Goal: Task Accomplishment & Management: Complete application form

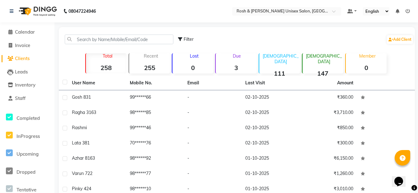
click at [26, 59] on span "Clients" at bounding box center [22, 58] width 15 height 6
click at [25, 47] on span "Invoice" at bounding box center [22, 45] width 15 height 6
select select "service"
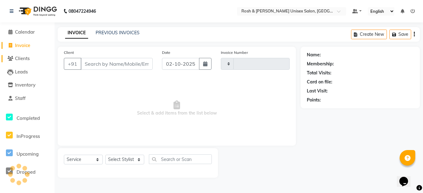
type input "0725"
select select "8757"
click at [24, 60] on span "Clients" at bounding box center [22, 58] width 15 height 6
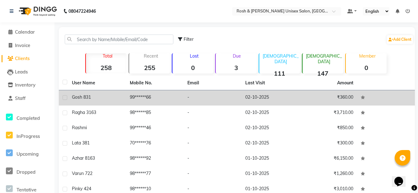
click at [147, 101] on td "99******66" at bounding box center [155, 97] width 58 height 15
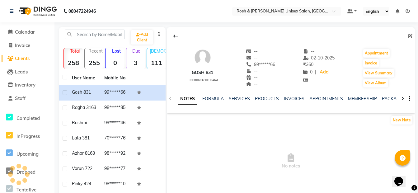
click at [294, 96] on div "INVOICES" at bounding box center [294, 99] width 21 height 7
click at [294, 98] on link "INVOICES" at bounding box center [294, 99] width 21 height 6
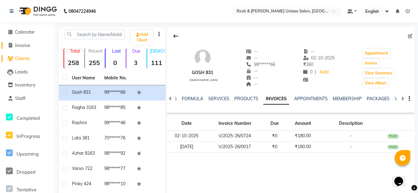
click at [23, 47] on span "Invoice" at bounding box center [22, 45] width 15 height 6
select select "service"
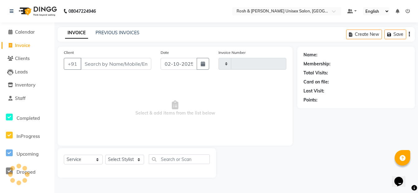
type input "0725"
select select "8757"
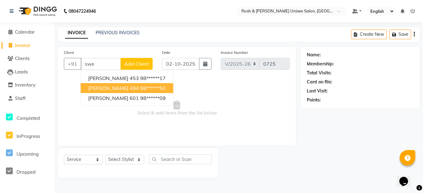
click at [107, 88] on span "[PERSON_NAME] 494" at bounding box center [113, 88] width 51 height 6
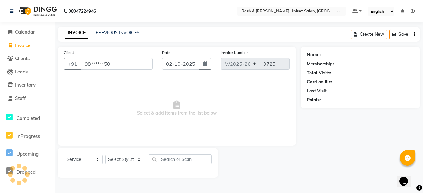
type input "98******50"
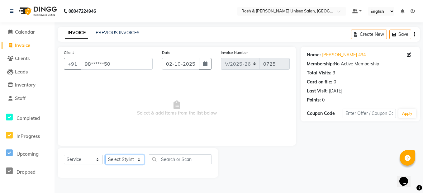
click at [137, 160] on select "Select Stylist Admin [PERSON_NAME] [PERSON_NAME] Front Desk Rehan Reports [PERS…" at bounding box center [124, 160] width 39 height 10
select select "88997"
click at [105, 155] on select "Select Stylist Admin [PERSON_NAME] [PERSON_NAME] Front Desk Rehan Reports [PERS…" at bounding box center [124, 160] width 39 height 10
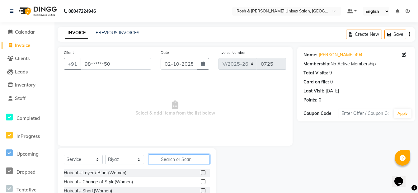
click at [172, 156] on input "text" at bounding box center [179, 160] width 61 height 10
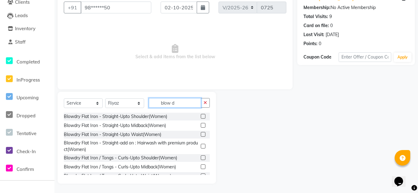
scroll to position [21, 0]
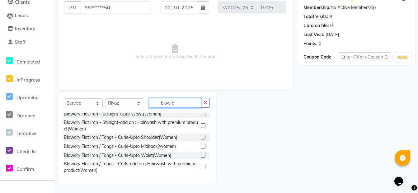
type input "blow d"
click at [201, 147] on label at bounding box center [203, 146] width 5 height 5
click at [201, 147] on input "checkbox" at bounding box center [203, 147] width 4 height 4
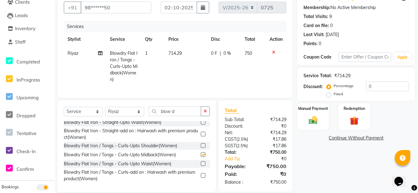
checkbox input "false"
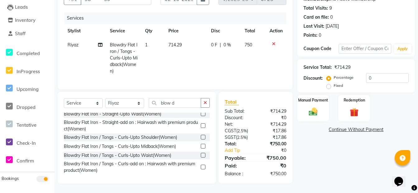
scroll to position [69, 0]
click at [201, 156] on label at bounding box center [203, 155] width 5 height 5
click at [201, 156] on input "checkbox" at bounding box center [203, 156] width 4 height 4
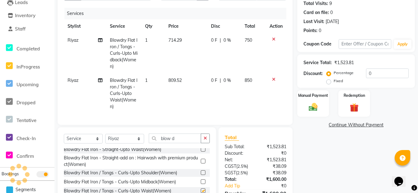
checkbox input "false"
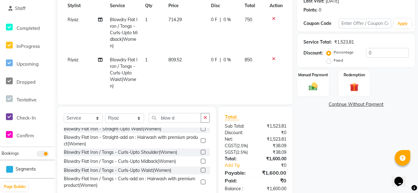
scroll to position [110, 0]
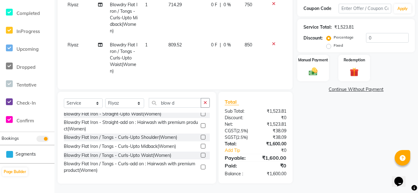
click at [201, 139] on label at bounding box center [203, 137] width 5 height 5
click at [201, 139] on input "checkbox" at bounding box center [203, 138] width 4 height 4
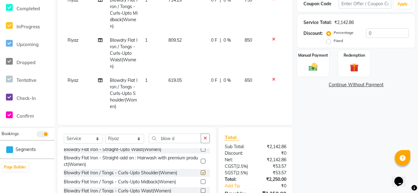
checkbox input "false"
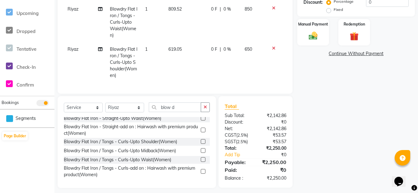
click at [201, 153] on label at bounding box center [203, 150] width 5 height 5
click at [201, 153] on input "checkbox" at bounding box center [203, 151] width 4 height 4
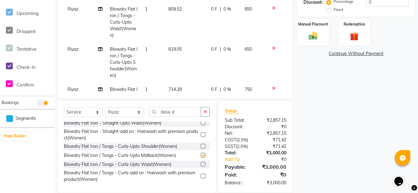
checkbox input "false"
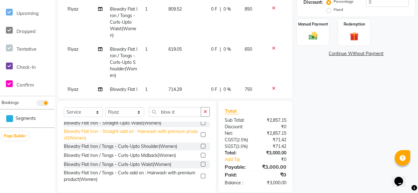
scroll to position [0, 0]
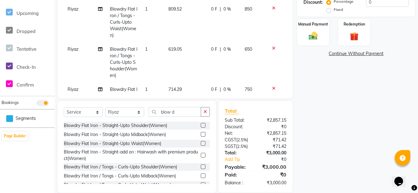
click at [201, 145] on label at bounding box center [203, 143] width 5 height 5
click at [201, 145] on input "checkbox" at bounding box center [203, 144] width 4 height 4
checkbox input "false"
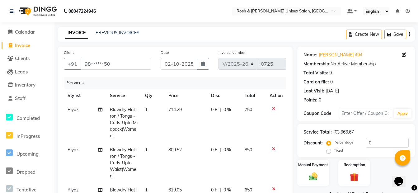
click at [272, 109] on icon at bounding box center [273, 109] width 3 height 4
click at [274, 108] on icon at bounding box center [273, 109] width 3 height 4
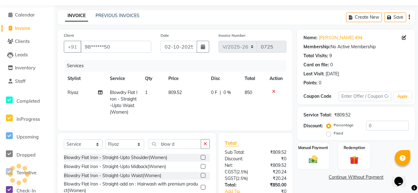
scroll to position [62, 0]
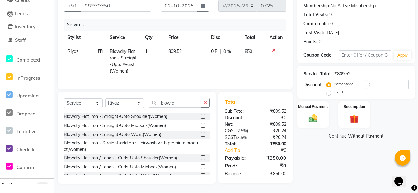
click at [201, 126] on label at bounding box center [203, 125] width 5 height 5
click at [201, 126] on input "checkbox" at bounding box center [203, 126] width 4 height 4
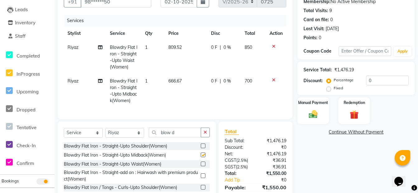
checkbox input "false"
click at [201, 166] on label at bounding box center [203, 164] width 5 height 5
click at [201, 166] on input "checkbox" at bounding box center [203, 164] width 4 height 4
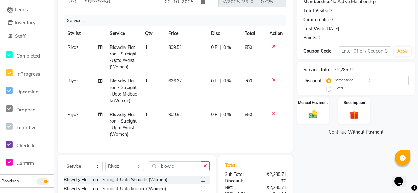
checkbox input "false"
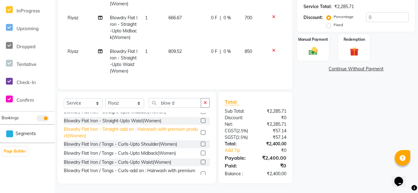
scroll to position [21, 0]
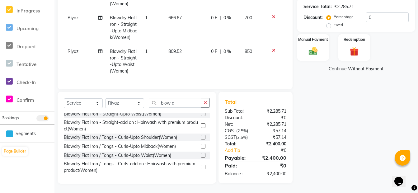
click at [201, 137] on label at bounding box center [203, 137] width 5 height 5
click at [201, 137] on input "checkbox" at bounding box center [203, 138] width 4 height 4
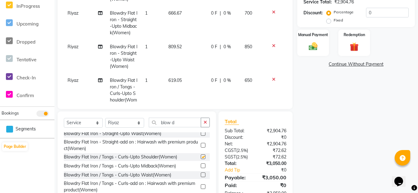
checkbox input "false"
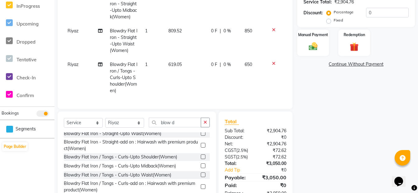
click at [201, 165] on label at bounding box center [203, 166] width 5 height 5
click at [201, 165] on input "checkbox" at bounding box center [203, 166] width 4 height 4
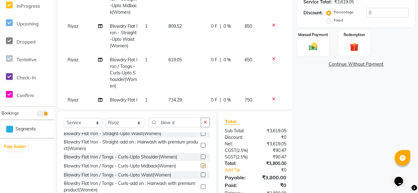
checkbox input "false"
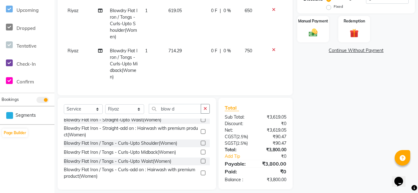
scroll to position [150, 0]
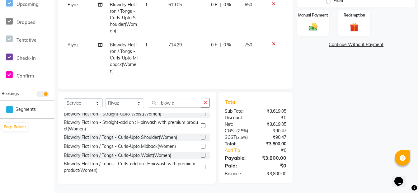
click at [201, 155] on label at bounding box center [203, 155] width 5 height 5
click at [201, 155] on input "checkbox" at bounding box center [203, 156] width 4 height 4
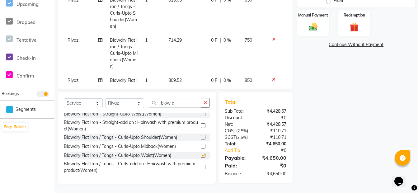
checkbox input "false"
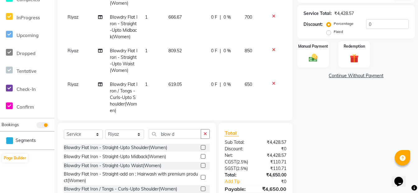
scroll to position [0, 0]
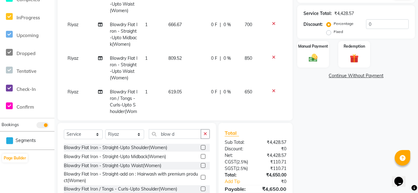
click at [272, 57] on icon at bounding box center [273, 57] width 3 height 4
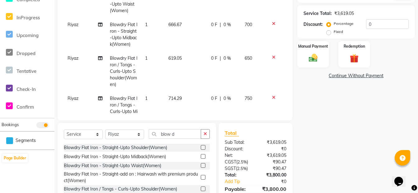
click at [272, 23] on icon at bounding box center [273, 24] width 3 height 4
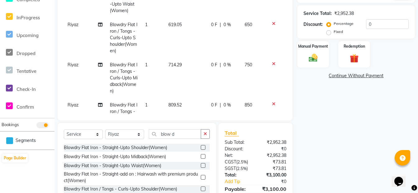
click at [272, 64] on icon at bounding box center [273, 64] width 3 height 4
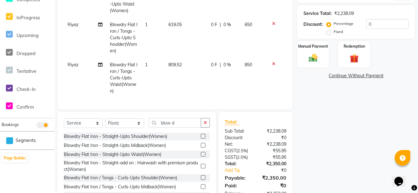
click at [274, 64] on icon at bounding box center [273, 64] width 3 height 4
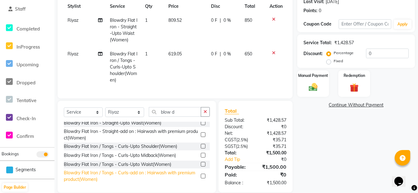
scroll to position [103, 0]
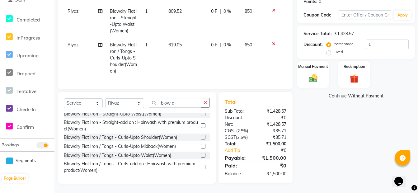
click at [201, 146] on label at bounding box center [203, 146] width 5 height 5
click at [201, 146] on input "checkbox" at bounding box center [203, 147] width 4 height 4
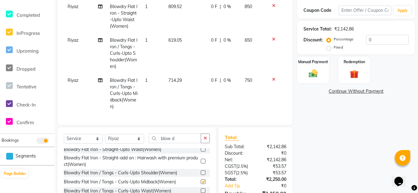
checkbox input "false"
click at [272, 39] on icon at bounding box center [273, 39] width 3 height 4
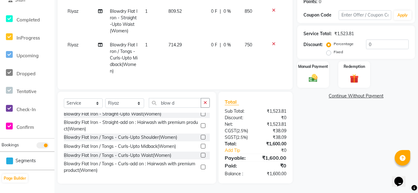
click at [274, 8] on icon at bounding box center [273, 10] width 3 height 4
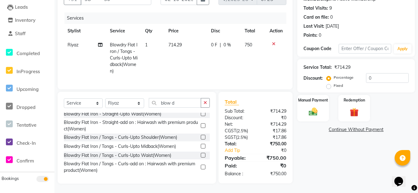
scroll to position [69, 0]
click at [305, 99] on div "Manual Payment" at bounding box center [313, 108] width 33 height 28
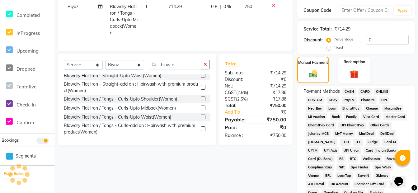
click at [378, 93] on span "ONLINE" at bounding box center [383, 91] width 16 height 7
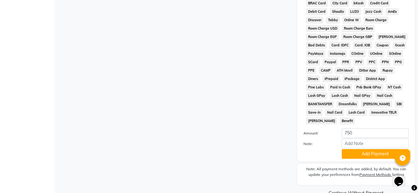
scroll to position [307, 0]
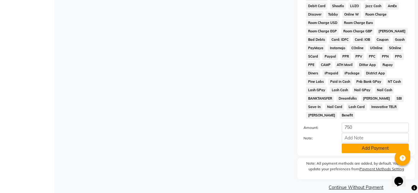
click at [364, 144] on button "Add Payment" at bounding box center [375, 149] width 67 height 10
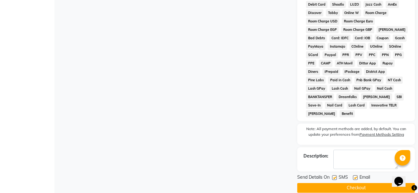
scroll to position [309, 0]
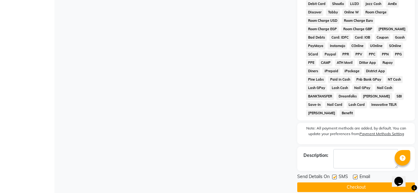
click at [348, 183] on button "Checkout" at bounding box center [357, 188] width 118 height 10
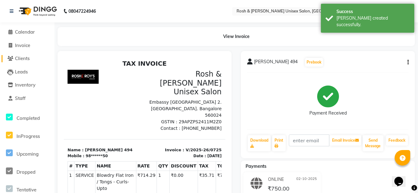
click at [26, 57] on span "Clients" at bounding box center [22, 58] width 15 height 6
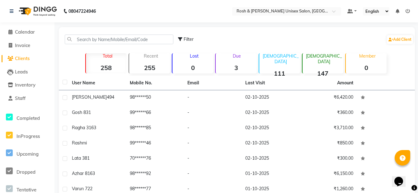
click at [21, 60] on span "Clients" at bounding box center [22, 58] width 15 height 6
click at [23, 47] on span "Invoice" at bounding box center [22, 45] width 15 height 6
select select "service"
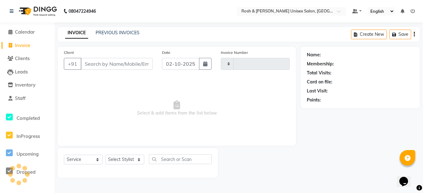
type input "0726"
select select "8757"
click at [101, 65] on input "Client" at bounding box center [117, 64] width 72 height 12
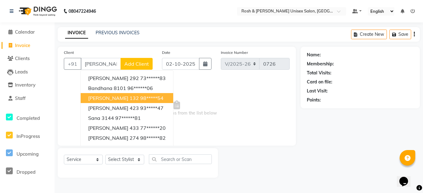
click at [140, 99] on ngb-highlight "98*****54" at bounding box center [151, 98] width 23 height 6
type input "98*****54"
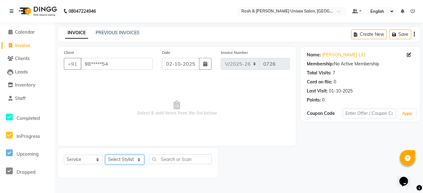
click at [129, 158] on select "Select Stylist Admin [PERSON_NAME] [PERSON_NAME] Front Desk Rehan Reports [PERS…" at bounding box center [124, 160] width 39 height 10
select select "90035"
click at [105, 155] on select "Select Stylist Admin [PERSON_NAME] [PERSON_NAME] Front Desk Rehan Reports [PERS…" at bounding box center [124, 160] width 39 height 10
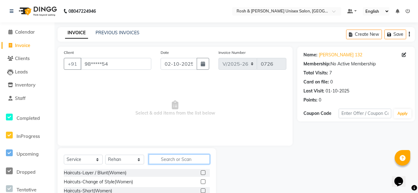
click at [169, 160] on input "text" at bounding box center [179, 160] width 61 height 10
type input "b"
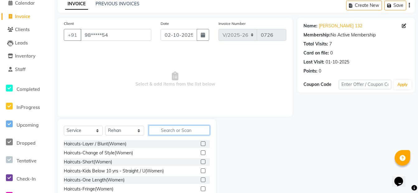
scroll to position [56, 0]
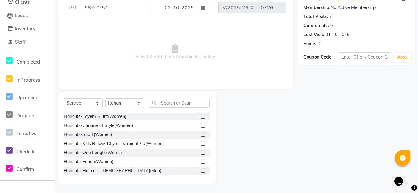
click at [201, 143] on label at bounding box center [203, 143] width 5 height 5
click at [201, 143] on input "checkbox" at bounding box center [203, 144] width 4 height 4
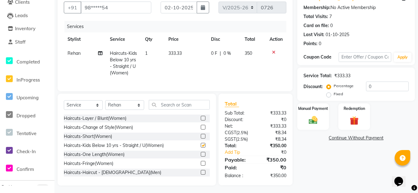
checkbox input "false"
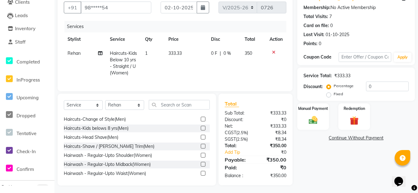
scroll to position [31, 0]
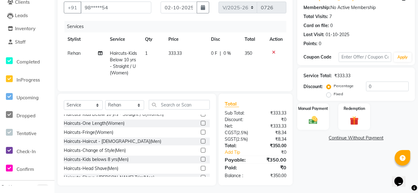
click at [201, 162] on label at bounding box center [203, 159] width 5 height 5
click at [201, 162] on input "checkbox" at bounding box center [203, 160] width 4 height 4
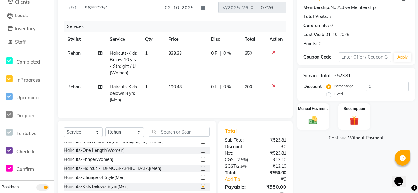
checkbox input "false"
click at [274, 51] on icon at bounding box center [273, 52] width 3 height 4
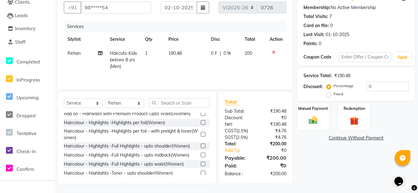
scroll to position [427, 0]
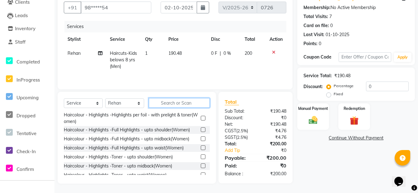
click at [174, 104] on input "text" at bounding box center [179, 103] width 61 height 10
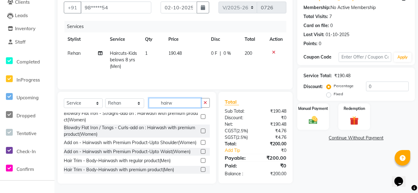
scroll to position [71, 0]
type input "hairwas"
click at [201, 162] on label at bounding box center [203, 160] width 5 height 5
click at [201, 162] on input "checkbox" at bounding box center [203, 161] width 4 height 4
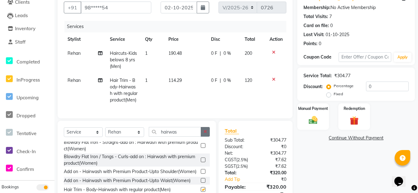
checkbox input "false"
click at [205, 134] on icon "button" at bounding box center [205, 132] width 3 height 4
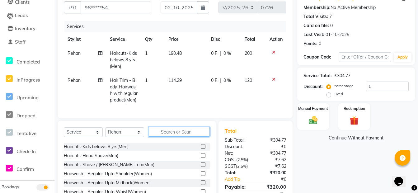
scroll to position [198, 0]
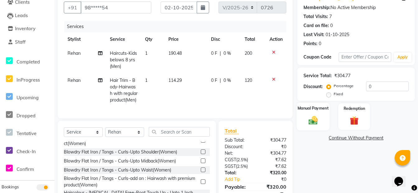
click at [317, 118] on img at bounding box center [313, 120] width 15 height 11
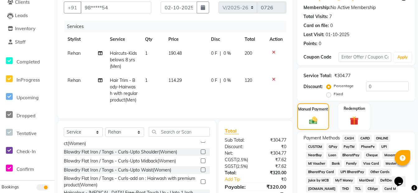
click at [383, 138] on span "ONLINE" at bounding box center [383, 138] width 16 height 7
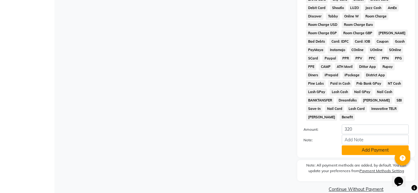
scroll to position [307, 0]
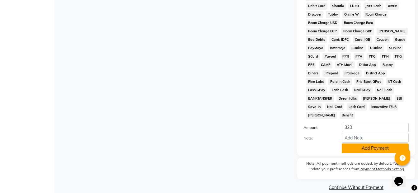
click at [372, 144] on button "Add Payment" at bounding box center [375, 149] width 67 height 10
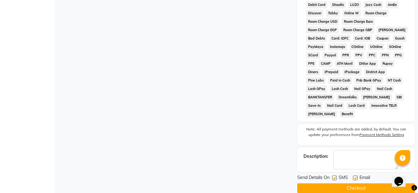
scroll to position [309, 0]
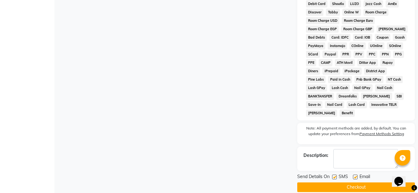
click at [337, 183] on button "Checkout" at bounding box center [357, 188] width 118 height 10
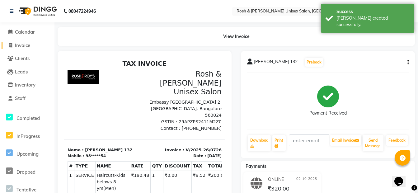
click at [22, 46] on span "Invoice" at bounding box center [22, 45] width 15 height 6
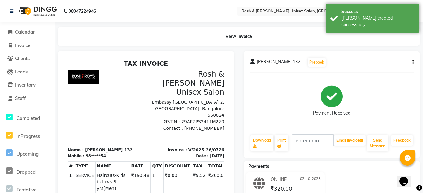
select select "service"
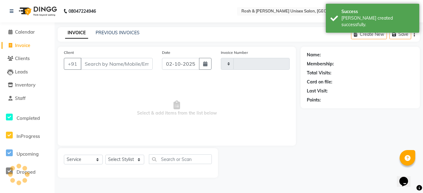
type input "0727"
select select "8757"
click at [95, 65] on input "Client" at bounding box center [117, 64] width 72 height 12
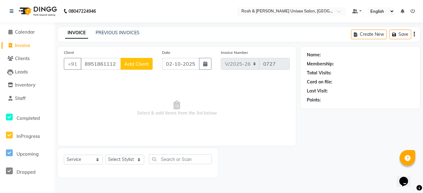
type input "8951861112"
click at [127, 62] on span "Add Client" at bounding box center [136, 64] width 25 height 6
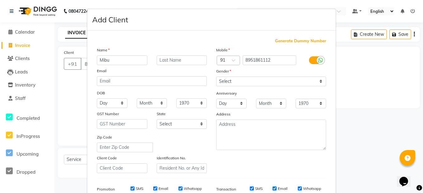
type input "Mibu"
click at [167, 125] on select "Select [GEOGRAPHIC_DATA] [GEOGRAPHIC_DATA] [GEOGRAPHIC_DATA] [GEOGRAPHIC_DATA] …" at bounding box center [182, 124] width 50 height 10
select select "17"
click at [157, 119] on select "Select [GEOGRAPHIC_DATA] [GEOGRAPHIC_DATA] [GEOGRAPHIC_DATA] [GEOGRAPHIC_DATA] …" at bounding box center [182, 124] width 50 height 10
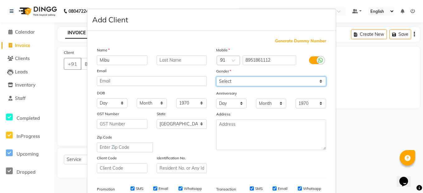
click at [258, 79] on select "Select [DEMOGRAPHIC_DATA] [DEMOGRAPHIC_DATA] Other Prefer Not To Say" at bounding box center [271, 82] width 110 height 10
select select "[DEMOGRAPHIC_DATA]"
click at [216, 77] on select "Select [DEMOGRAPHIC_DATA] [DEMOGRAPHIC_DATA] Other Prefer Not To Say" at bounding box center [271, 82] width 110 height 10
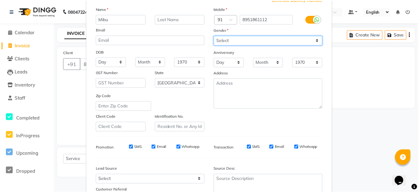
scroll to position [94, 0]
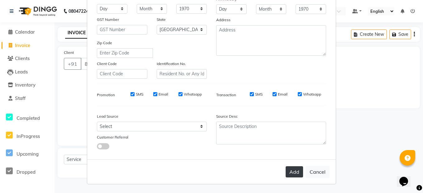
click at [294, 172] on button "Add" at bounding box center [294, 171] width 17 height 11
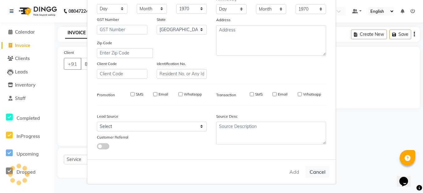
type input "89******12"
select select
select select "null"
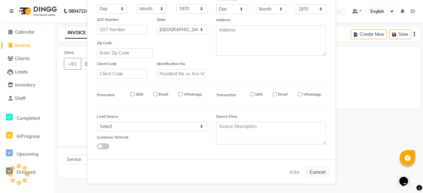
select select
checkbox input "false"
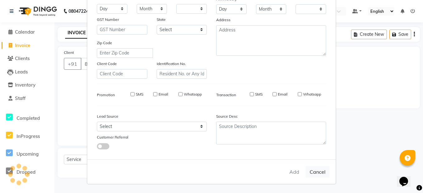
checkbox input "false"
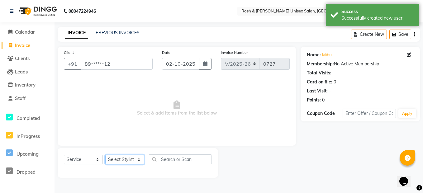
click at [127, 158] on select "Select Stylist Admin [PERSON_NAME] [PERSON_NAME] Front Desk Rehan Reports [PERS…" at bounding box center [124, 160] width 39 height 10
select select "88997"
click at [105, 155] on select "Select Stylist Admin [PERSON_NAME] [PERSON_NAME] Front Desk Rehan Reports [PERS…" at bounding box center [124, 160] width 39 height 10
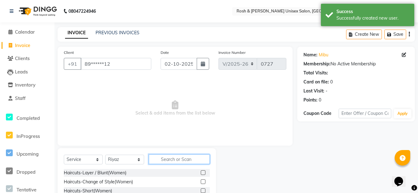
click at [173, 159] on input "text" at bounding box center [179, 160] width 61 height 10
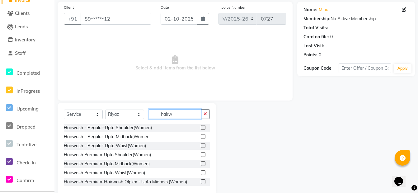
scroll to position [56, 0]
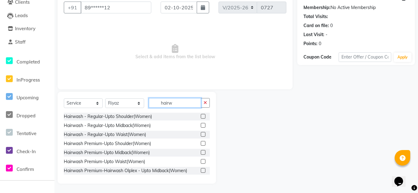
type input "hairw"
click at [201, 152] on label at bounding box center [203, 152] width 5 height 5
click at [201, 152] on input "checkbox" at bounding box center [203, 153] width 4 height 4
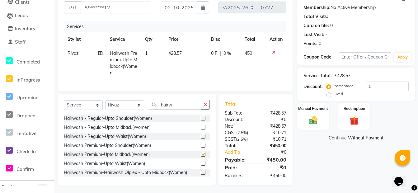
checkbox input "false"
click at [208, 110] on button "button" at bounding box center [205, 105] width 9 height 10
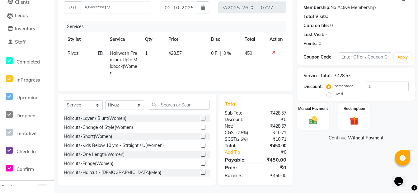
click at [333, 111] on div "Manual Payment Redemption" at bounding box center [356, 116] width 127 height 26
click at [315, 117] on img at bounding box center [313, 120] width 15 height 11
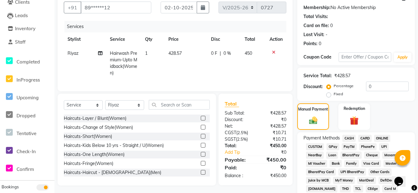
click at [350, 138] on span "CASH" at bounding box center [349, 138] width 13 height 7
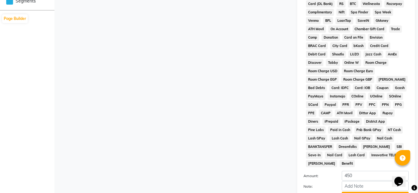
scroll to position [307, 0]
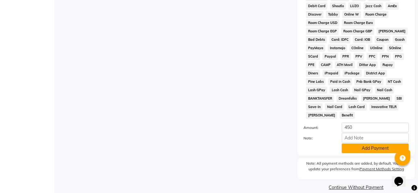
click at [352, 144] on button "Add Payment" at bounding box center [375, 149] width 67 height 10
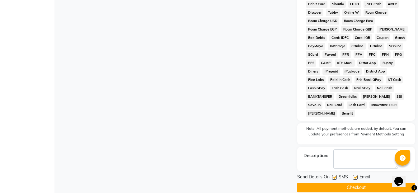
scroll to position [309, 0]
click at [348, 183] on button "Checkout" at bounding box center [357, 188] width 118 height 10
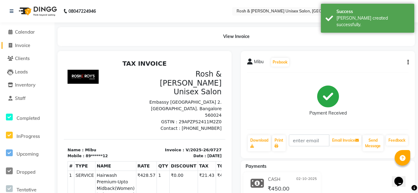
click at [21, 47] on span "Invoice" at bounding box center [22, 45] width 15 height 6
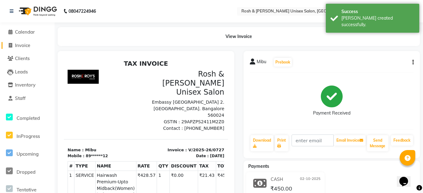
select select "8757"
select select "service"
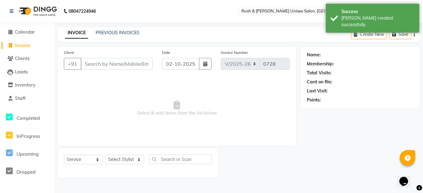
click at [94, 64] on input "Client" at bounding box center [117, 64] width 72 height 12
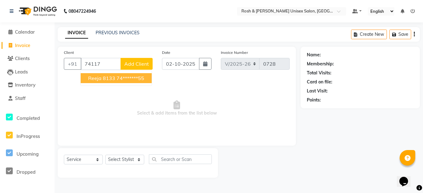
click at [105, 79] on span "Reeja 8133" at bounding box center [101, 78] width 27 height 6
type input "74*******55"
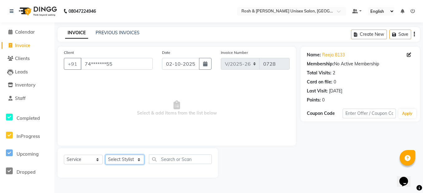
click at [125, 159] on select "Select Stylist Admin [PERSON_NAME] [PERSON_NAME] Front Desk Rehan Reports [PERS…" at bounding box center [124, 160] width 39 height 10
select select "88998"
click at [105, 155] on select "Select Stylist Admin [PERSON_NAME] [PERSON_NAME] Front Desk Rehan Reports [PERS…" at bounding box center [124, 160] width 39 height 10
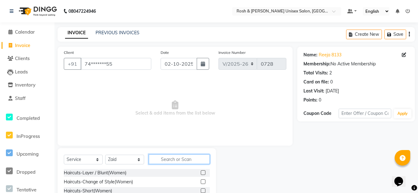
click at [163, 156] on input "text" at bounding box center [179, 160] width 61 height 10
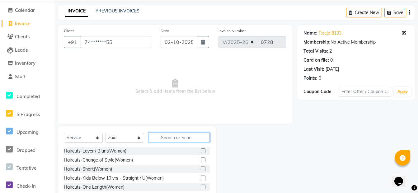
scroll to position [56, 0]
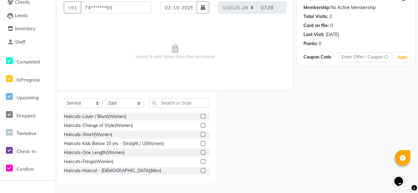
click at [201, 170] on label at bounding box center [203, 170] width 5 height 5
click at [201, 170] on input "checkbox" at bounding box center [203, 171] width 4 height 4
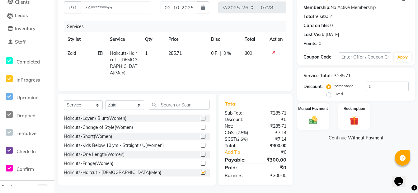
checkbox input "false"
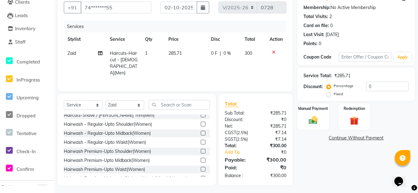
scroll to position [62, 0]
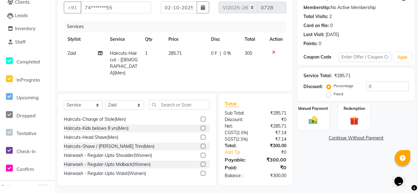
click at [201, 144] on label at bounding box center [203, 146] width 5 height 5
click at [201, 145] on input "checkbox" at bounding box center [203, 147] width 4 height 4
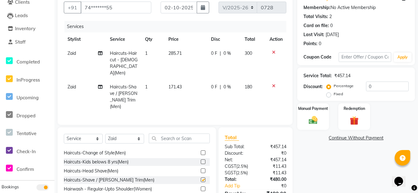
checkbox input "false"
click at [318, 118] on img at bounding box center [313, 120] width 15 height 11
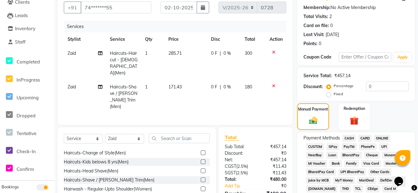
click at [377, 137] on span "ONLINE" at bounding box center [383, 138] width 16 height 7
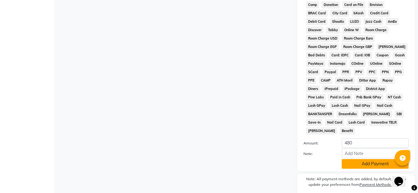
scroll to position [307, 0]
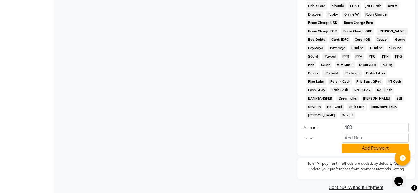
click at [372, 144] on button "Add Payment" at bounding box center [375, 149] width 67 height 10
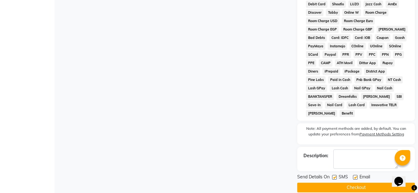
scroll to position [309, 0]
click at [329, 183] on button "Checkout" at bounding box center [357, 188] width 118 height 10
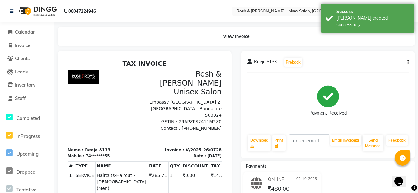
click at [16, 48] on link "Invoice" at bounding box center [27, 45] width 51 height 7
select select "service"
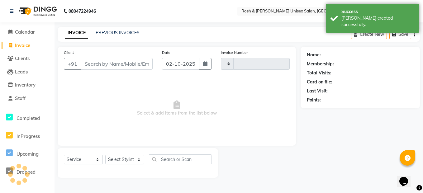
type input "0729"
select select "8757"
click at [89, 61] on input "Client" at bounding box center [117, 64] width 72 height 12
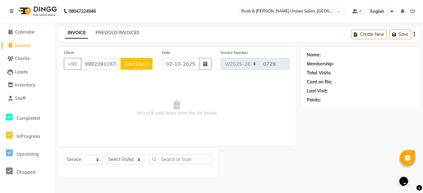
type input "99820911672"
click at [144, 61] on span "Add Client" at bounding box center [136, 64] width 25 height 6
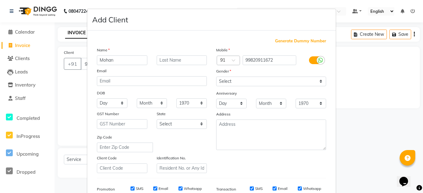
type input "Mohan"
click at [181, 128] on select "Select [GEOGRAPHIC_DATA] [GEOGRAPHIC_DATA] [GEOGRAPHIC_DATA] [GEOGRAPHIC_DATA] …" at bounding box center [182, 124] width 50 height 10
select select "17"
click at [157, 119] on select "Select [GEOGRAPHIC_DATA] [GEOGRAPHIC_DATA] [GEOGRAPHIC_DATA] [GEOGRAPHIC_DATA] …" at bounding box center [182, 124] width 50 height 10
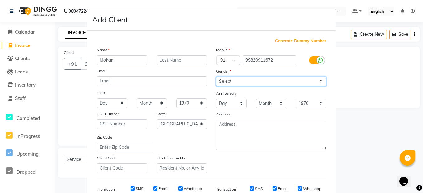
click at [251, 80] on select "Select [DEMOGRAPHIC_DATA] [DEMOGRAPHIC_DATA] Other Prefer Not To Say" at bounding box center [271, 82] width 110 height 10
select select "[DEMOGRAPHIC_DATA]"
click at [216, 77] on select "Select [DEMOGRAPHIC_DATA] [DEMOGRAPHIC_DATA] Other Prefer Not To Say" at bounding box center [271, 82] width 110 height 10
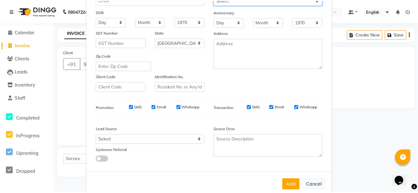
scroll to position [94, 0]
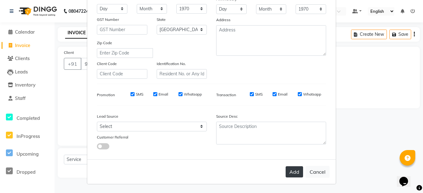
click at [290, 172] on button "Add" at bounding box center [294, 171] width 17 height 11
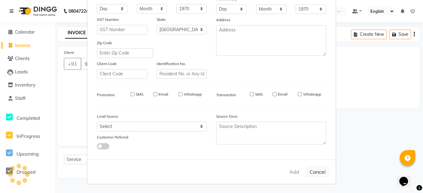
type input "99*******72"
select select
select select "null"
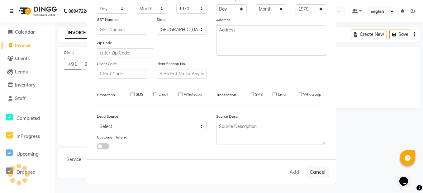
select select
checkbox input "false"
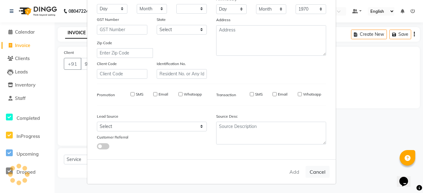
checkbox input "false"
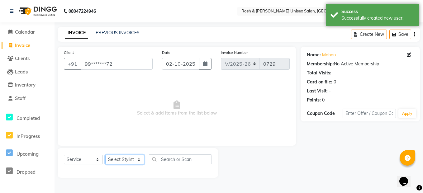
click at [118, 160] on select "Select Stylist Admin [PERSON_NAME] [PERSON_NAME] Front Desk Rehan Reports [PERS…" at bounding box center [124, 160] width 39 height 10
select select "88999"
click at [105, 155] on select "Select Stylist Admin [PERSON_NAME] [PERSON_NAME] Front Desk Rehan Reports [PERS…" at bounding box center [124, 160] width 39 height 10
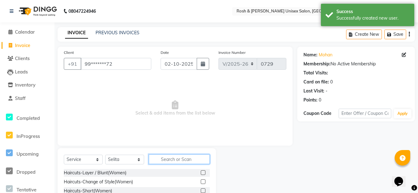
click at [168, 160] on input "text" at bounding box center [179, 160] width 61 height 10
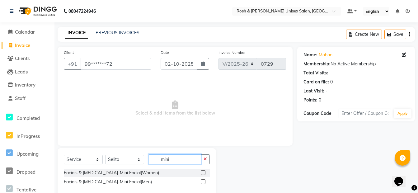
type input "mini"
click at [203, 182] on label at bounding box center [203, 181] width 5 height 5
click at [203, 182] on input "checkbox" at bounding box center [203, 182] width 4 height 4
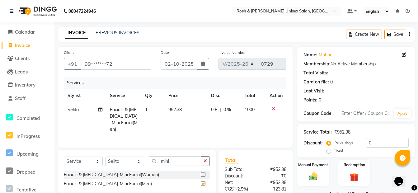
checkbox input "false"
click at [137, 160] on select "Select Stylist Admin [PERSON_NAME] [PERSON_NAME] Front Desk Rehan Reports [PERS…" at bounding box center [124, 162] width 39 height 10
select select "90035"
click at [105, 157] on select "Select Stylist Admin [PERSON_NAME] [PERSON_NAME] Front Desk Rehan Reports [PERS…" at bounding box center [124, 162] width 39 height 10
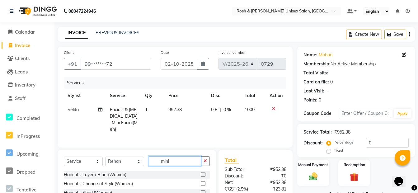
click at [181, 160] on input "mini" at bounding box center [175, 161] width 52 height 10
type input "m"
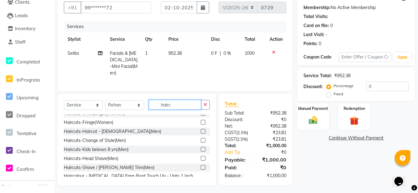
scroll to position [31, 0]
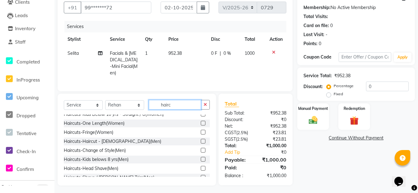
type input "hairc"
click at [201, 139] on label at bounding box center [203, 141] width 5 height 5
click at [201, 140] on input "checkbox" at bounding box center [203, 142] width 4 height 4
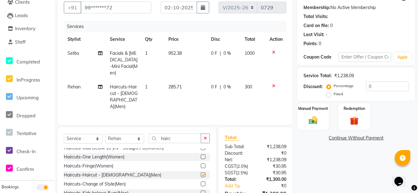
checkbox input "false"
click at [206, 136] on icon "button" at bounding box center [205, 138] width 3 height 4
click at [317, 111] on label "Manual Payment" at bounding box center [313, 108] width 31 height 6
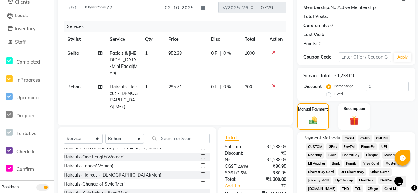
click at [380, 138] on span "ONLINE" at bounding box center [383, 138] width 16 height 7
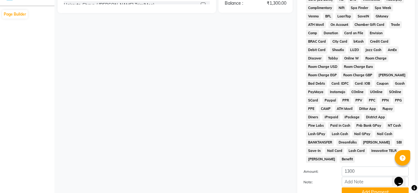
scroll to position [307, 0]
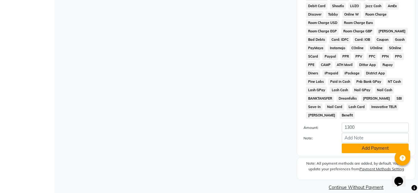
click at [380, 144] on button "Add Payment" at bounding box center [375, 149] width 67 height 10
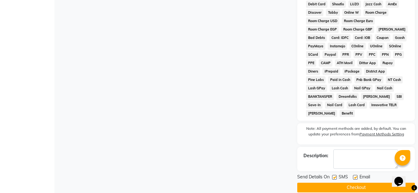
scroll to position [309, 0]
click at [351, 183] on button "Checkout" at bounding box center [357, 188] width 118 height 10
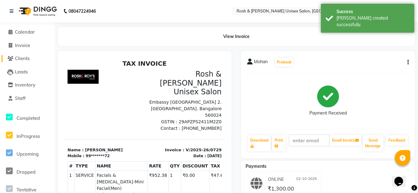
click at [21, 59] on span "Clients" at bounding box center [22, 58] width 15 height 6
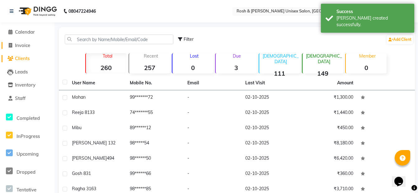
click at [20, 47] on span "Invoice" at bounding box center [22, 45] width 15 height 6
select select "service"
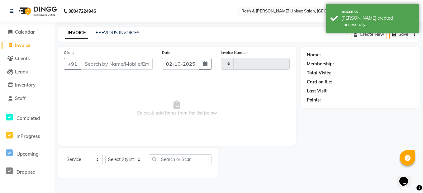
type input "0730"
select select "8757"
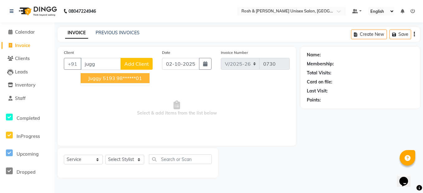
click at [107, 79] on span "juggy 5193" at bounding box center [101, 78] width 27 height 6
type input "98******01"
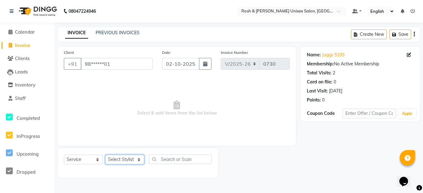
click at [130, 158] on select "Select Stylist Admin [PERSON_NAME] [PERSON_NAME] Front Desk Rehan Reports [PERS…" at bounding box center [124, 160] width 39 height 10
select select "88997"
click at [105, 155] on select "Select Stylist Admin [PERSON_NAME] [PERSON_NAME] Front Desk Rehan Reports [PERS…" at bounding box center [124, 160] width 39 height 10
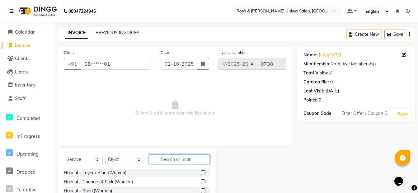
click at [171, 159] on input "text" at bounding box center [179, 160] width 61 height 10
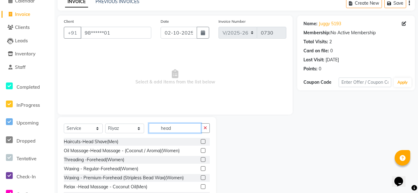
scroll to position [1, 0]
type input "head"
click at [201, 185] on label at bounding box center [203, 186] width 5 height 5
click at [201, 185] on input "checkbox" at bounding box center [203, 186] width 4 height 4
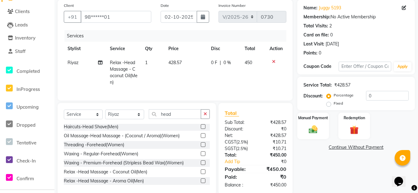
scroll to position [63, 0]
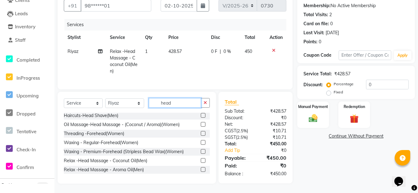
click at [189, 103] on input "head" at bounding box center [175, 103] width 52 height 10
click at [201, 161] on label at bounding box center [203, 160] width 5 height 5
click at [201, 161] on input "checkbox" at bounding box center [203, 161] width 4 height 4
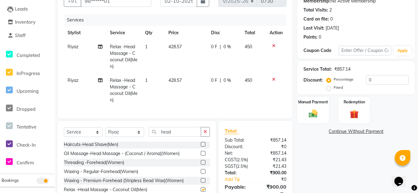
checkbox input "false"
click at [75, 82] on span "Riyaz" at bounding box center [73, 81] width 11 height 6
select select "88997"
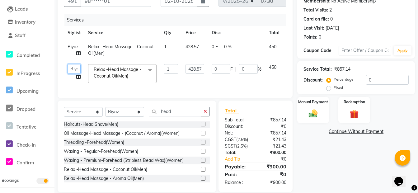
click at [76, 69] on select "Admin [PERSON_NAME] [PERSON_NAME] Front Desk Rehan Reports [PERSON_NAME] [PERSO…" at bounding box center [74, 69] width 13 height 10
select select "88998"
click at [179, 117] on input "head" at bounding box center [175, 112] width 52 height 10
type input "h"
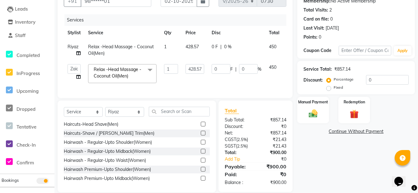
click at [194, 88] on div "Services Stylist Service Qty Price Disc Total Action Riyaz Relax -Head Massage …" at bounding box center [175, 53] width 223 height 78
click at [197, 87] on td "428.57" at bounding box center [195, 73] width 26 height 26
click at [198, 87] on div "Services Stylist Service Qty Price Disc Total Action Riyaz Relax -Head Massage …" at bounding box center [175, 53] width 223 height 78
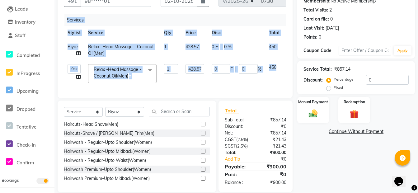
click at [198, 87] on div "Services Stylist Service Qty Price Disc Total Action Riyaz Relax -Head Massage …" at bounding box center [175, 53] width 223 height 78
drag, startPoint x: 198, startPoint y: 87, endPoint x: 174, endPoint y: 86, distance: 24.0
click at [173, 88] on div "Services Stylist Service Qty Price Disc Total Action Riyaz Relax -Head Massage …" at bounding box center [175, 53] width 223 height 78
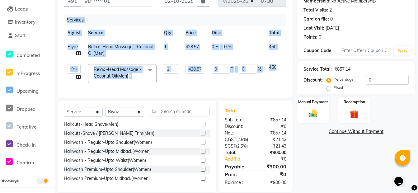
click at [175, 84] on td "1" at bounding box center [171, 73] width 22 height 26
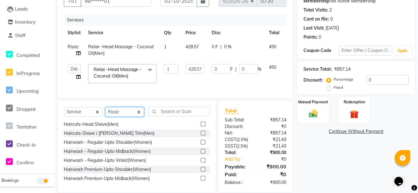
click at [138, 116] on select "Select Stylist Admin [PERSON_NAME] [PERSON_NAME] Front Desk Rehan Reports [PERS…" at bounding box center [124, 112] width 39 height 10
click at [165, 115] on input "text" at bounding box center [179, 112] width 61 height 10
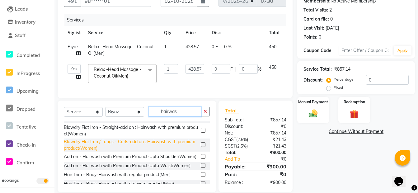
scroll to position [71, 0]
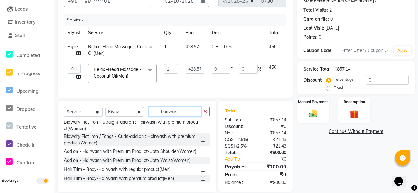
type input "hairwas"
click at [201, 172] on label at bounding box center [203, 169] width 5 height 5
click at [201, 172] on input "checkbox" at bounding box center [203, 170] width 4 height 4
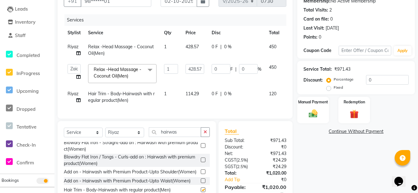
checkbox input "false"
click at [131, 137] on select "Select Stylist Admin [PERSON_NAME] [PERSON_NAME] Front Desk Rehan Reports [PERS…" at bounding box center [124, 133] width 39 height 10
click at [281, 68] on td "450" at bounding box center [274, 73] width 18 height 26
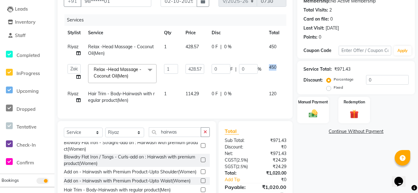
click at [281, 68] on tr "Admin [PERSON_NAME] [PERSON_NAME] Front Desk Rehan Reports [PERSON_NAME] [PERSO…" at bounding box center [184, 73] width 240 height 26
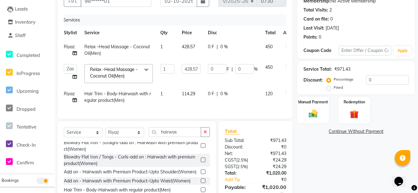
click at [281, 68] on td at bounding box center [290, 73] width 21 height 26
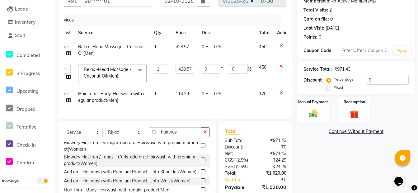
scroll to position [94, 0]
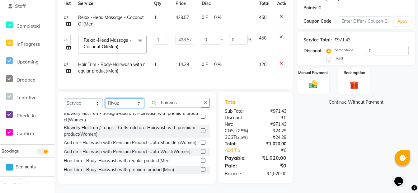
click at [133, 108] on select "Select Stylist Admin [PERSON_NAME] [PERSON_NAME] Front Desk Rehan Reports [PERS…" at bounding box center [124, 103] width 39 height 10
select select "88998"
click at [105, 101] on select "Select Stylist Admin [PERSON_NAME] [PERSON_NAME] Front Desk Rehan Reports [PERS…" at bounding box center [124, 103] width 39 height 10
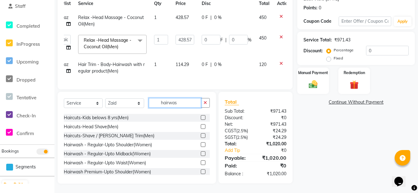
click at [180, 106] on input "hairwas" at bounding box center [175, 103] width 52 height 10
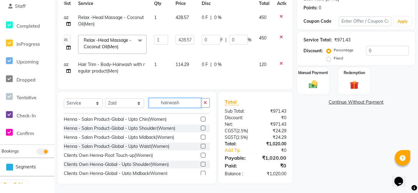
scroll to position [71, 0]
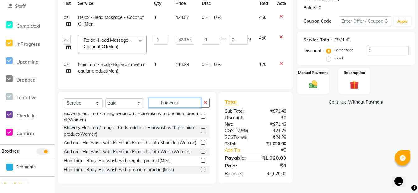
type input "hairwash"
drag, startPoint x: 198, startPoint y: 161, endPoint x: 202, endPoint y: 155, distance: 6.4
click at [201, 161] on label at bounding box center [203, 160] width 5 height 5
click at [201, 161] on input "checkbox" at bounding box center [203, 161] width 4 height 4
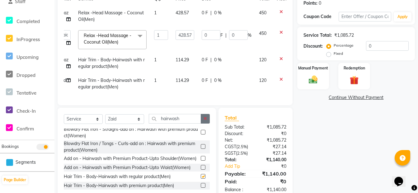
checkbox input "false"
click at [203, 124] on button "button" at bounding box center [205, 119] width 9 height 10
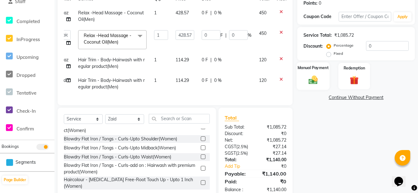
click at [308, 79] on img at bounding box center [313, 79] width 15 height 11
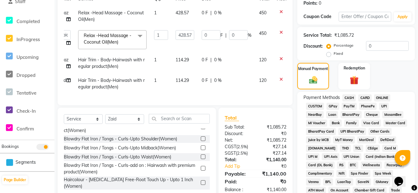
click at [379, 96] on span "ONLINE" at bounding box center [383, 97] width 16 height 7
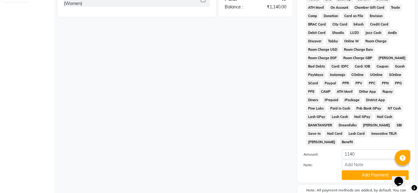
scroll to position [307, 0]
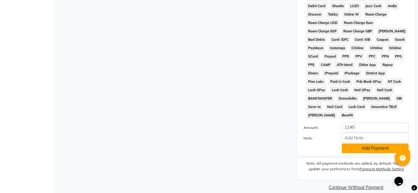
click at [362, 144] on button "Add Payment" at bounding box center [375, 149] width 67 height 10
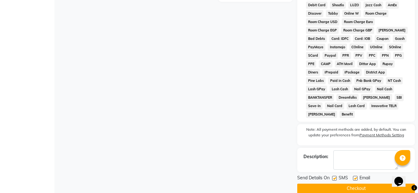
scroll to position [309, 0]
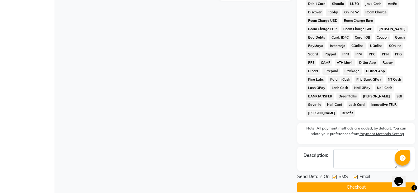
click at [337, 183] on button "Checkout" at bounding box center [357, 188] width 118 height 10
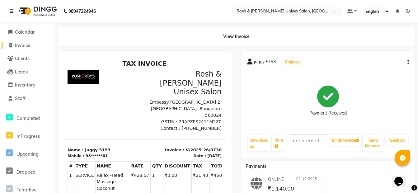
click at [27, 47] on span "Invoice" at bounding box center [22, 45] width 15 height 6
select select "service"
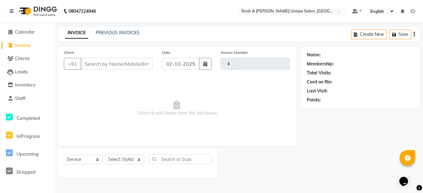
type input "0731"
select select "8757"
click at [26, 33] on span "Calendar" at bounding box center [25, 32] width 20 height 6
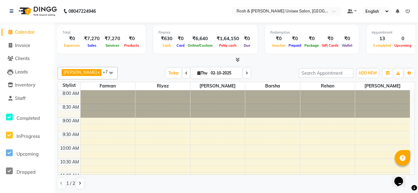
click at [24, 50] on li "Invoice" at bounding box center [27, 45] width 55 height 13
click at [25, 44] on span "Invoice" at bounding box center [22, 45] width 15 height 6
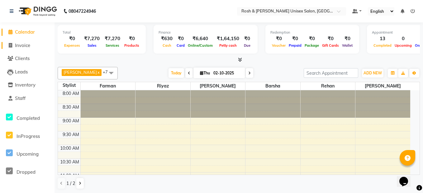
select select "service"
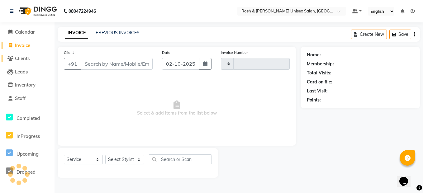
type input "0731"
select select "8757"
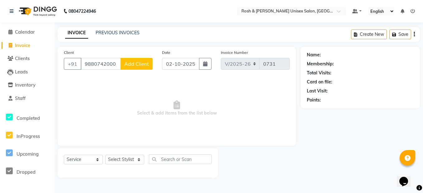
type input "9880742000"
click at [134, 64] on span "Add Client" at bounding box center [136, 64] width 25 height 6
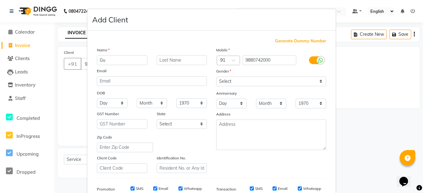
type input "G"
type input "Juggye"
click at [174, 122] on select "Select [GEOGRAPHIC_DATA] [GEOGRAPHIC_DATA] [GEOGRAPHIC_DATA] [GEOGRAPHIC_DATA] …" at bounding box center [182, 124] width 50 height 10
select select "17"
click at [157, 119] on select "Select [GEOGRAPHIC_DATA] [GEOGRAPHIC_DATA] [GEOGRAPHIC_DATA] [GEOGRAPHIC_DATA] …" at bounding box center [182, 124] width 50 height 10
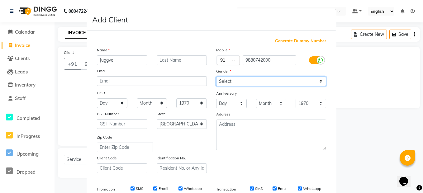
click at [258, 85] on select "Select [DEMOGRAPHIC_DATA] [DEMOGRAPHIC_DATA] Other Prefer Not To Say" at bounding box center [271, 82] width 110 height 10
select select "[DEMOGRAPHIC_DATA]"
click at [216, 77] on select "Select [DEMOGRAPHIC_DATA] [DEMOGRAPHIC_DATA] Other Prefer Not To Say" at bounding box center [271, 82] width 110 height 10
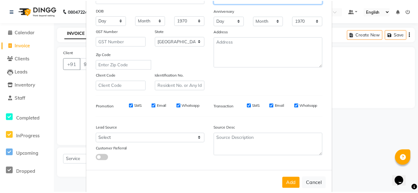
scroll to position [94, 0]
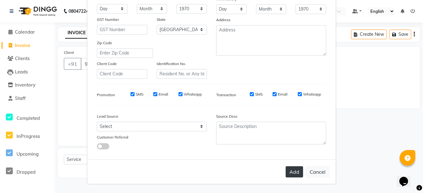
click at [295, 171] on button "Add" at bounding box center [294, 171] width 17 height 11
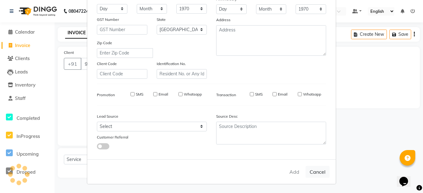
type input "98******00"
select select
select select "null"
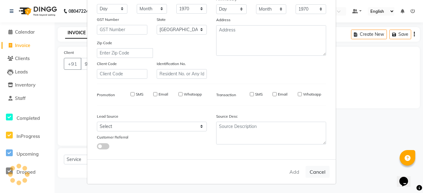
select select
checkbox input "false"
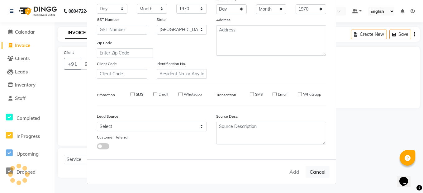
checkbox input "false"
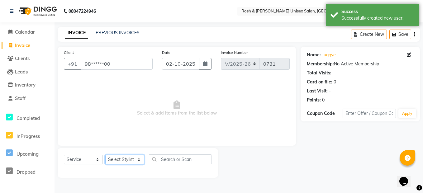
click at [126, 162] on select "Select Stylist Admin [PERSON_NAME] [PERSON_NAME] Front Desk Rehan Reports [PERS…" at bounding box center [124, 160] width 39 height 10
select select "88999"
click at [105, 155] on select "Select Stylist Admin [PERSON_NAME] [PERSON_NAME] Front Desk Rehan Reports [PERS…" at bounding box center [124, 160] width 39 height 10
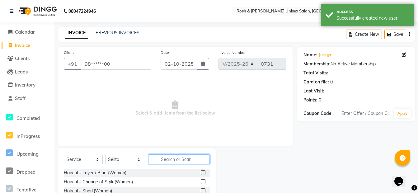
click at [166, 159] on input "text" at bounding box center [179, 160] width 61 height 10
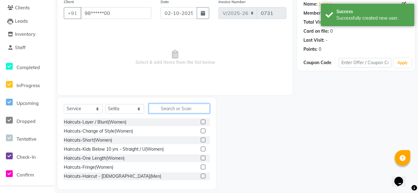
scroll to position [56, 0]
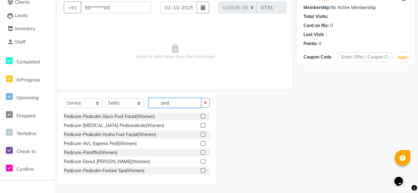
type input "pedi"
click at [201, 135] on label at bounding box center [203, 134] width 5 height 5
click at [201, 135] on input "checkbox" at bounding box center [203, 135] width 4 height 4
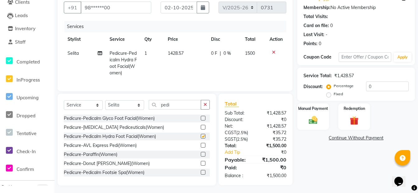
checkbox input "false"
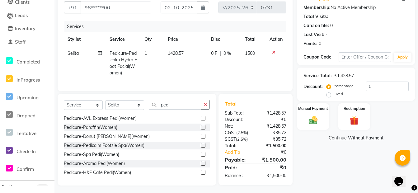
scroll to position [0, 0]
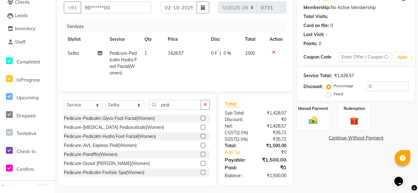
click at [201, 121] on label at bounding box center [203, 118] width 5 height 5
click at [201, 121] on input "checkbox" at bounding box center [203, 119] width 4 height 4
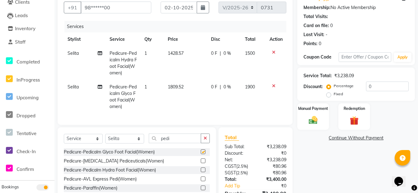
checkbox input "false"
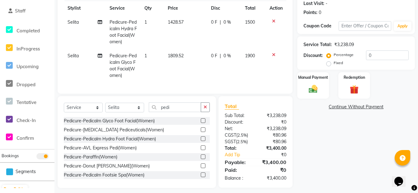
scroll to position [31, 0]
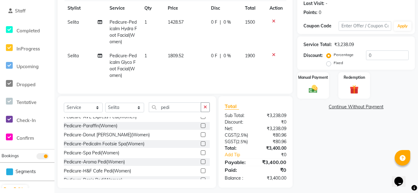
click at [201, 146] on label at bounding box center [203, 143] width 5 height 5
click at [201, 146] on input "checkbox" at bounding box center [203, 144] width 4 height 4
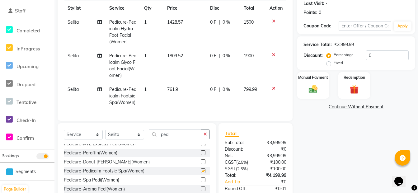
checkbox input "false"
click at [274, 22] on icon at bounding box center [273, 21] width 3 height 4
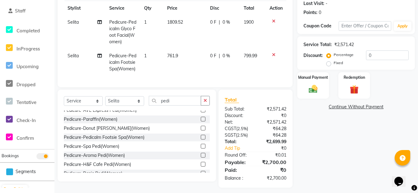
click at [274, 22] on icon at bounding box center [273, 21] width 3 height 4
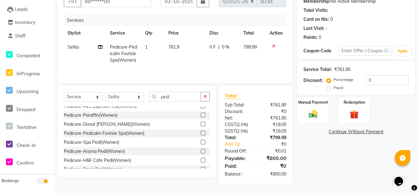
scroll to position [63, 0]
click at [134, 95] on select "Select Stylist Admin [PERSON_NAME] [PERSON_NAME] Front Desk Rehan Reports [PERS…" at bounding box center [124, 97] width 39 height 10
select select "89000"
click at [105, 92] on select "Select Stylist Admin [PERSON_NAME] [PERSON_NAME] Front Desk Rehan Reports [PERS…" at bounding box center [124, 97] width 39 height 10
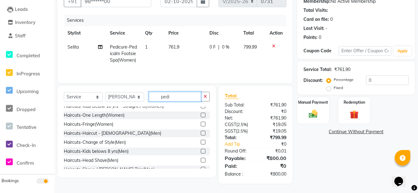
click at [173, 95] on input "pedi" at bounding box center [175, 97] width 52 height 10
type input "p"
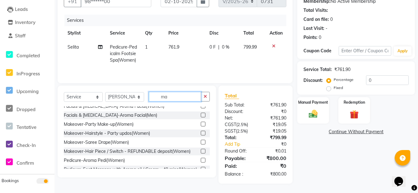
scroll to position [0, 0]
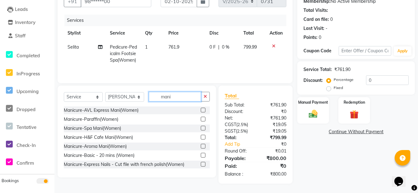
type input "mani"
click at [201, 155] on label at bounding box center [203, 155] width 5 height 5
click at [201, 155] on input "checkbox" at bounding box center [203, 156] width 4 height 4
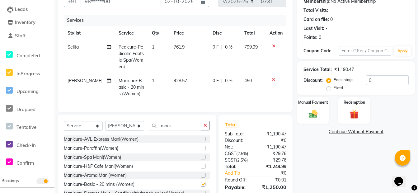
checkbox input "false"
click at [205, 124] on icon "button" at bounding box center [205, 125] width 3 height 4
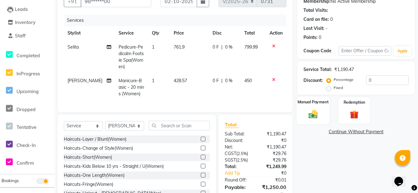
click at [311, 115] on img at bounding box center [313, 114] width 15 height 11
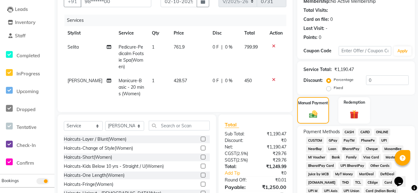
click at [353, 132] on span "CASH" at bounding box center [349, 132] width 13 height 7
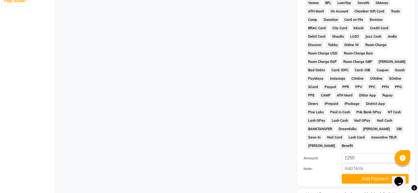
scroll to position [307, 0]
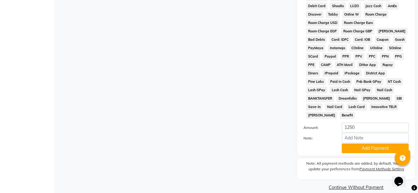
click at [363, 144] on button "Add Payment" at bounding box center [375, 149] width 67 height 10
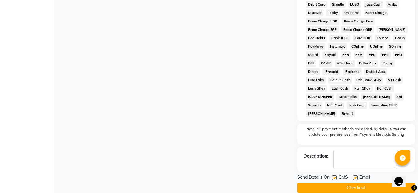
scroll to position [309, 0]
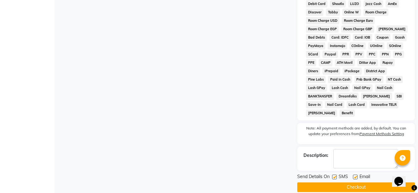
click at [344, 183] on button "Checkout" at bounding box center [357, 188] width 118 height 10
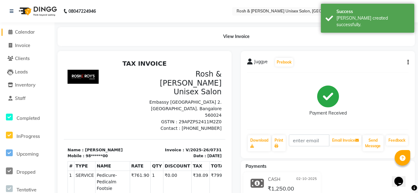
click at [24, 31] on span "Calendar" at bounding box center [25, 32] width 20 height 6
